Goal: Use online tool/utility: Use online tool/utility

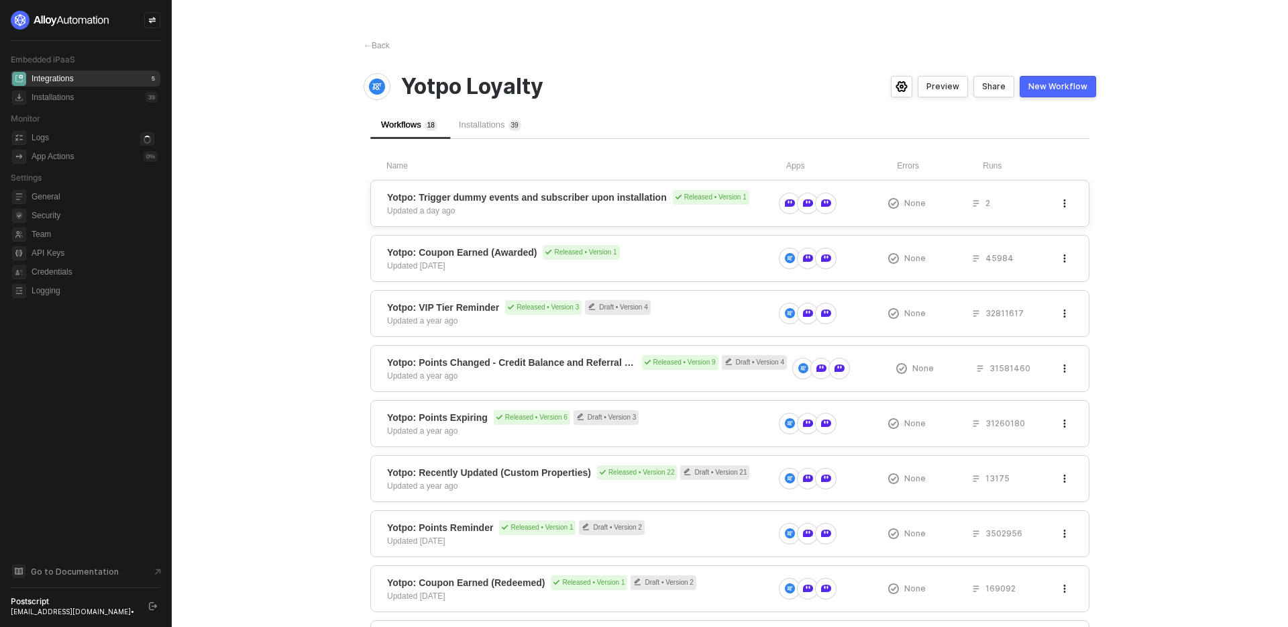
click at [580, 199] on span "Yotpo: Trigger dummy events and subscriber upon installation" at bounding box center [527, 197] width 280 height 13
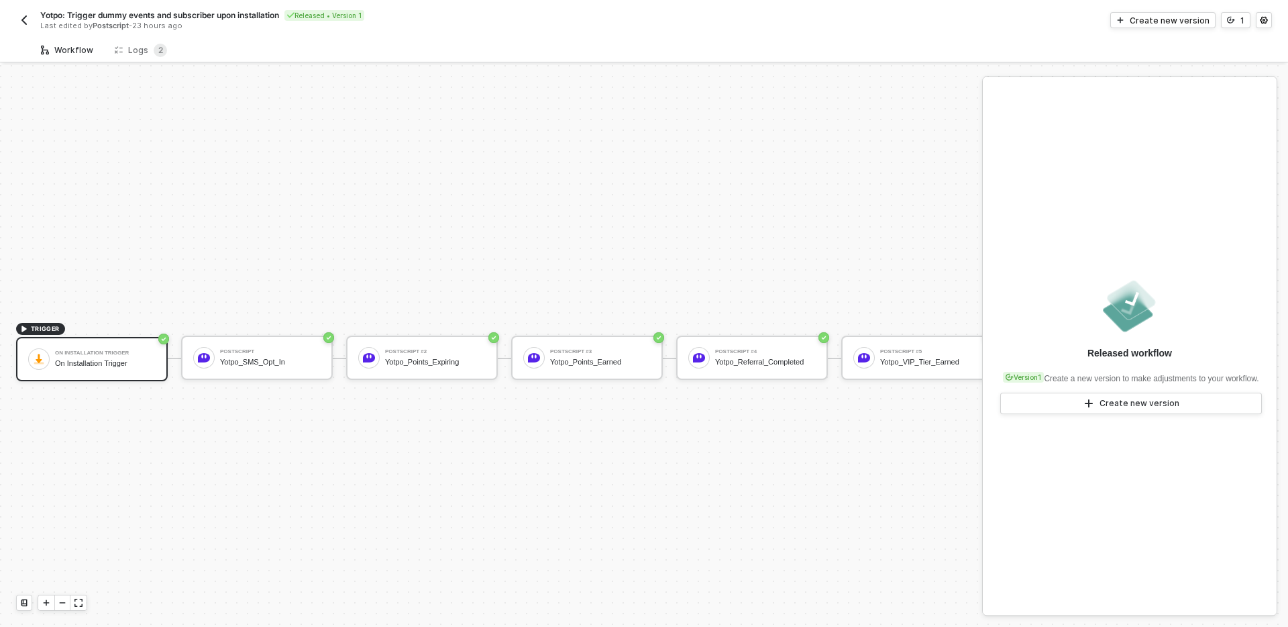
scroll to position [25, 0]
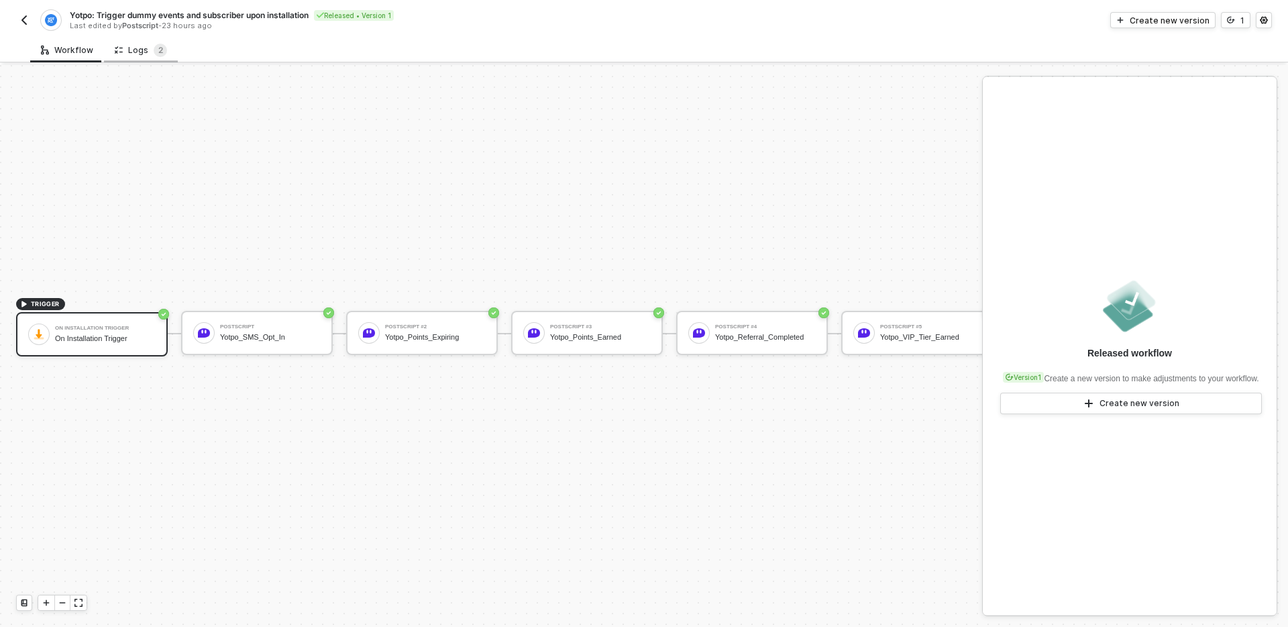
click at [138, 44] on div "Logs 2" at bounding box center [141, 50] width 52 height 13
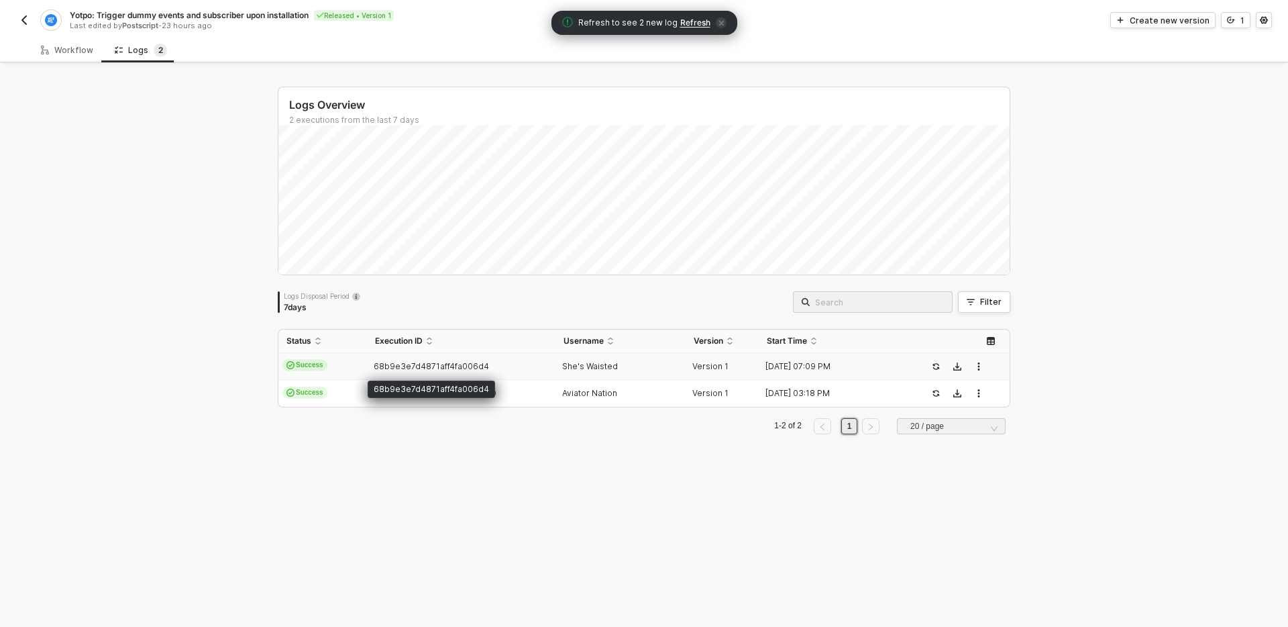
click at [405, 364] on span "68b9e3e7d4871aff4fa006d4" at bounding box center [431, 366] width 115 height 10
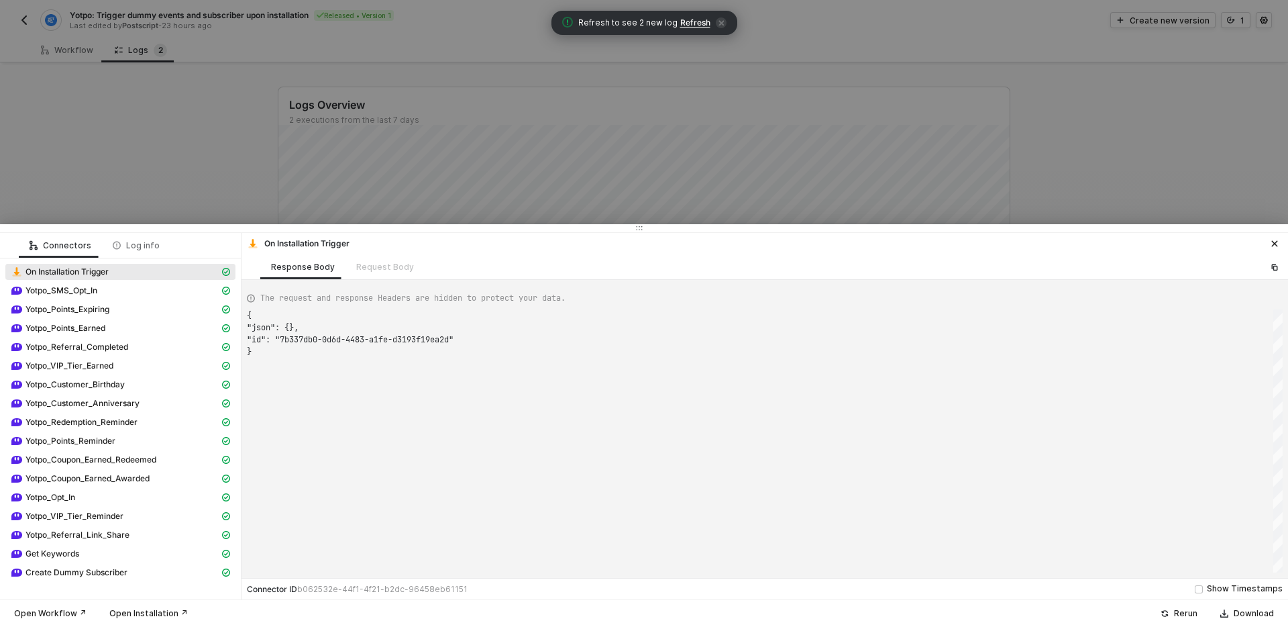
scroll to position [36, 0]
click at [96, 292] on span "Yotpo_SMS_Opt_In" at bounding box center [61, 290] width 72 height 11
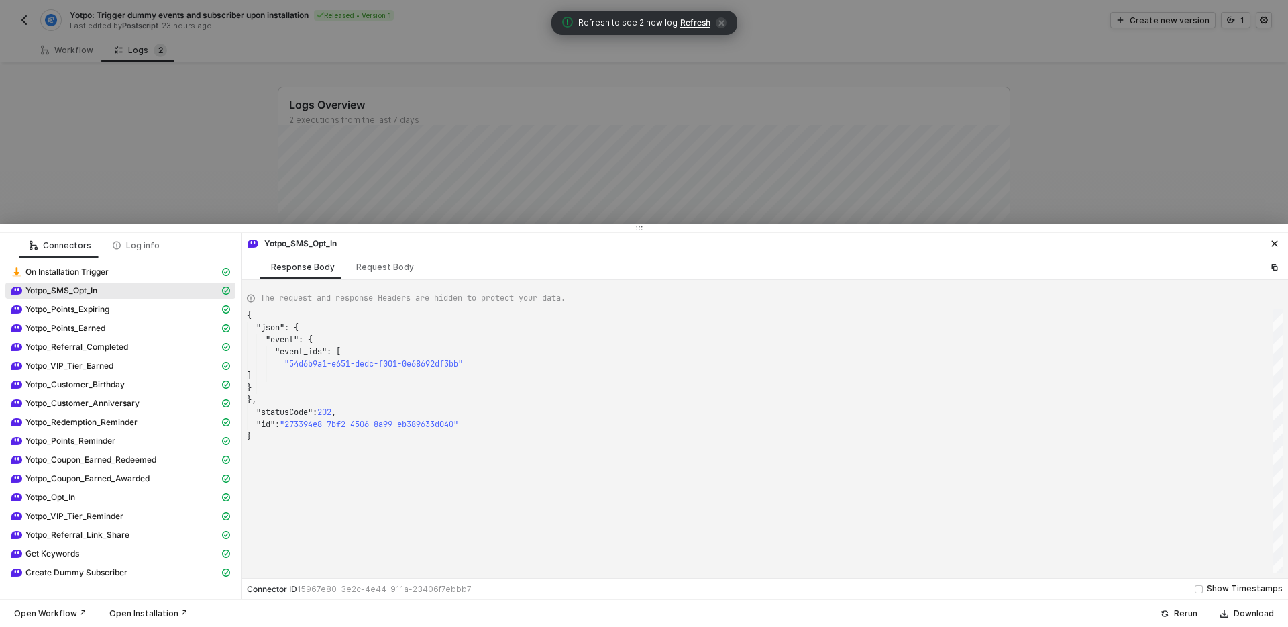
scroll to position [121, 0]
click at [96, 309] on span "Yotpo_Points_Expiring" at bounding box center [67, 309] width 84 height 11
click at [48, 361] on span "Yotpo_VIP_Tier_Earned" at bounding box center [69, 365] width 88 height 11
click at [114, 375] on div "Yotpo_VIP_Tier_Earned" at bounding box center [120, 367] width 230 height 19
click at [114, 384] on span "Yotpo_Customer_Birthday" at bounding box center [74, 384] width 99 height 11
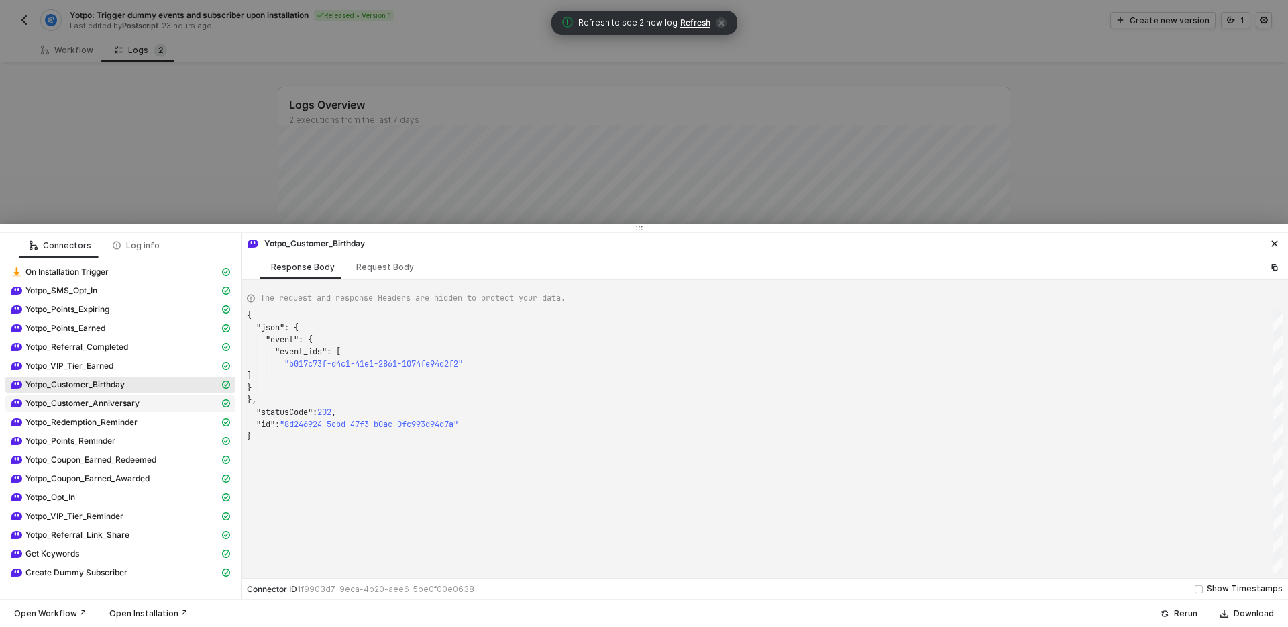
click at [114, 402] on span "Yotpo_Customer_Anniversary" at bounding box center [82, 403] width 114 height 11
click at [114, 423] on span "Yotpo_Redemption_Reminder" at bounding box center [81, 422] width 112 height 11
click at [114, 439] on span "Yotpo_Points_Reminder" at bounding box center [70, 440] width 90 height 11
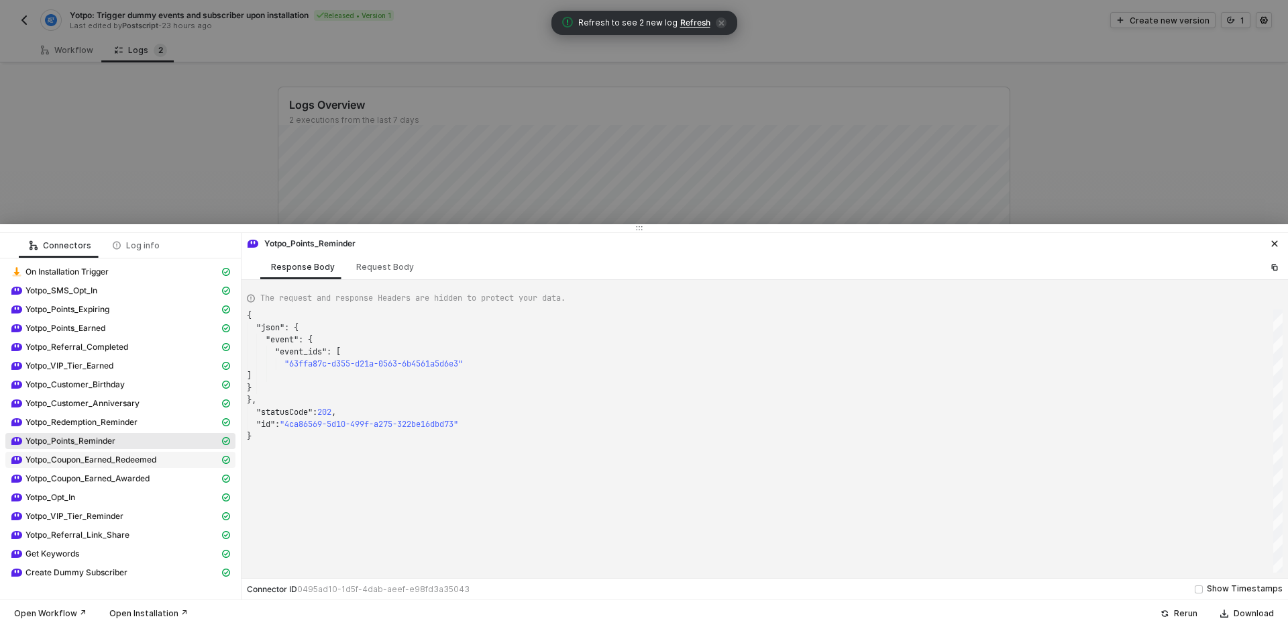
click at [114, 461] on span "Yotpo_Coupon_Earned_Redeemed" at bounding box center [90, 459] width 131 height 11
type textarea "{ "json": { "event": { "event_ids": [ "70fe5f82-39e5-00f5-a6ec-b42b99431a05" ] …"
click at [834, 74] on div at bounding box center [644, 313] width 1288 height 627
